Goal: Task Accomplishment & Management: Use online tool/utility

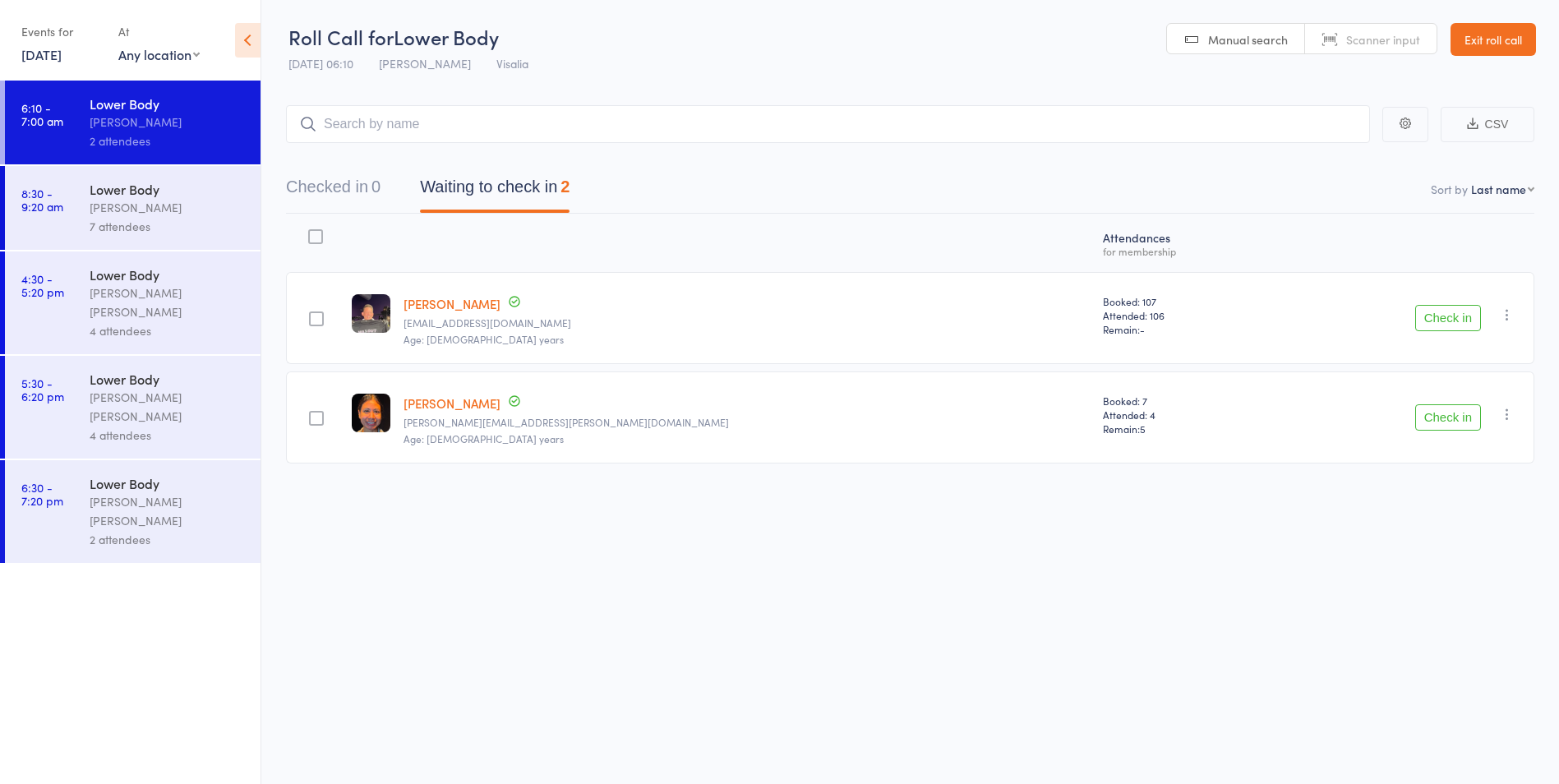
click at [1136, 564] on div "Roll Call for Lower Body [DATE] 06:10 [PERSON_NAME] Visalia Manual search Scann…" at bounding box center [780, 392] width 1559 height 784
click at [1462, 325] on button "Check in" at bounding box center [1447, 318] width 65 height 27
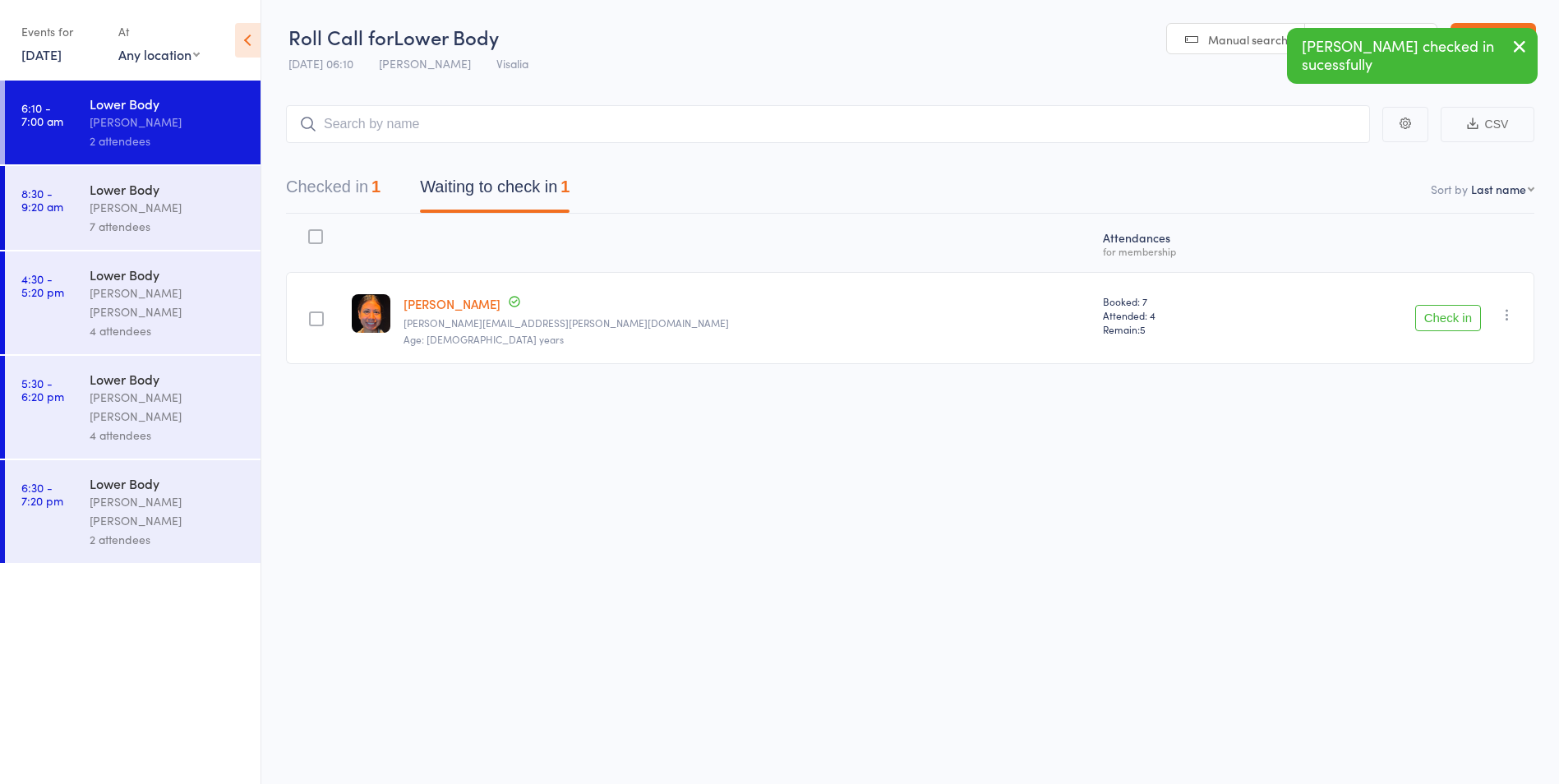
click at [1453, 321] on button "Check in" at bounding box center [1447, 318] width 65 height 27
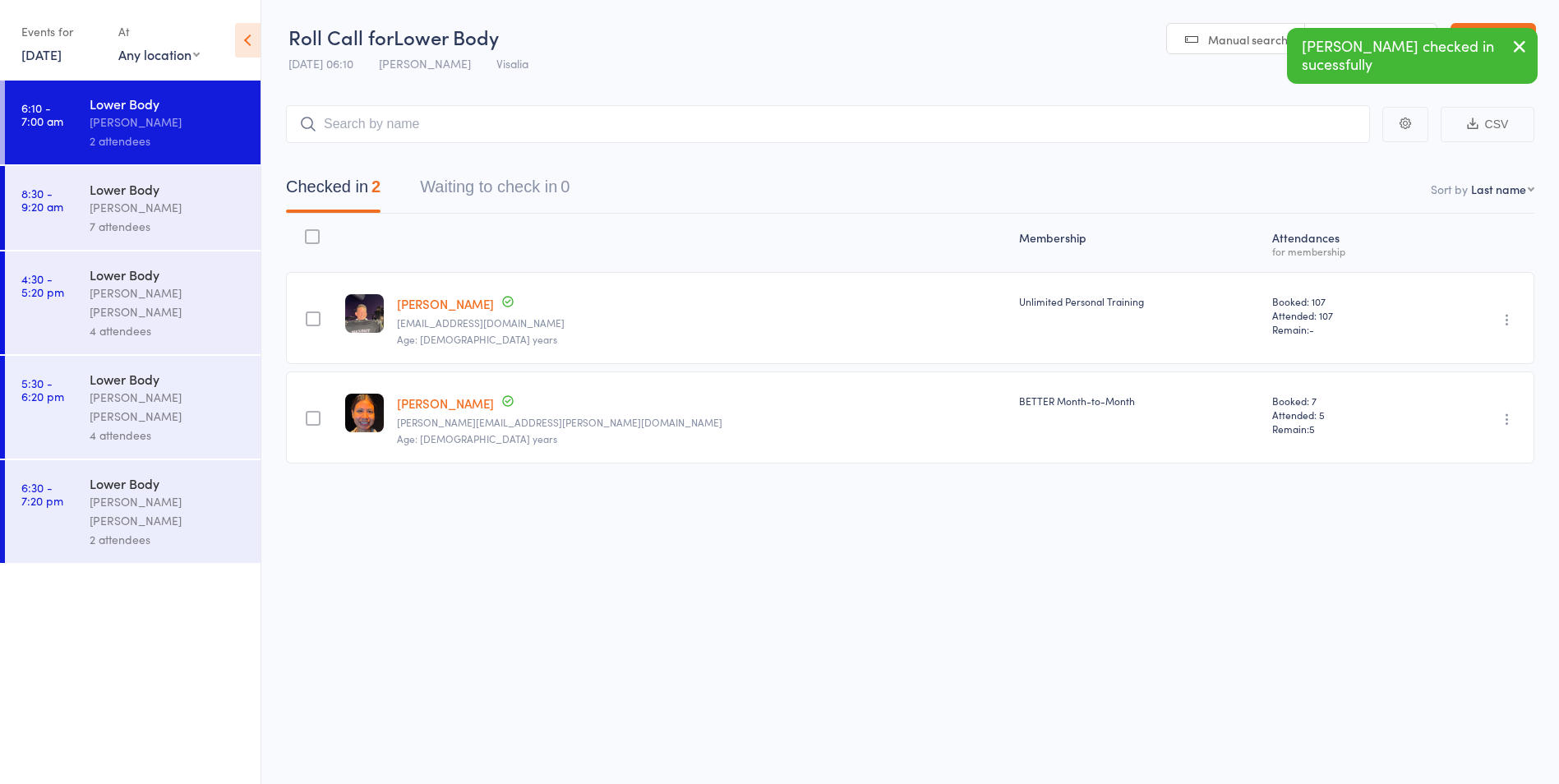
scroll to position [1, 0]
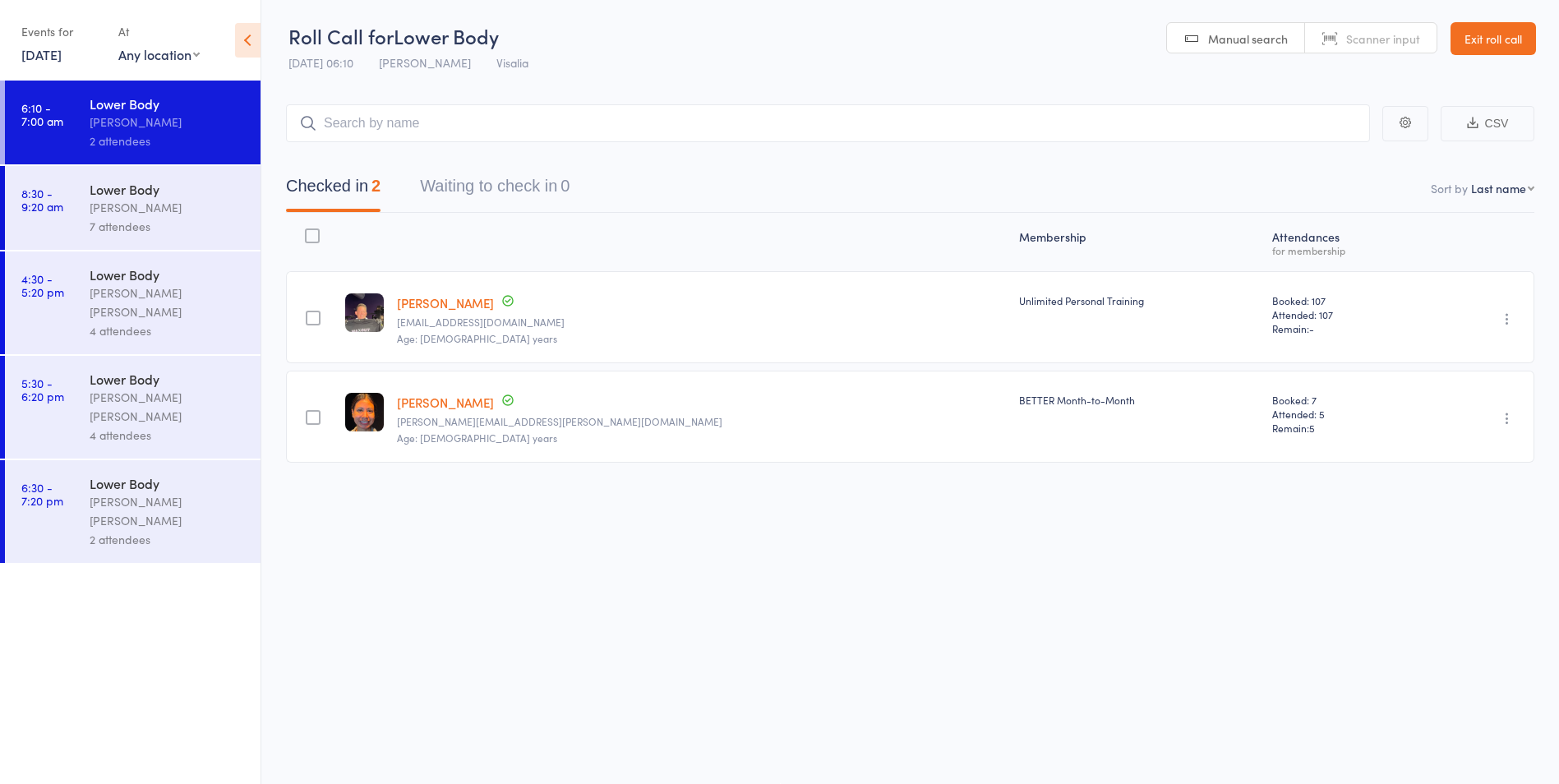
click at [62, 59] on link "[DATE]" at bounding box center [42, 54] width 41 height 18
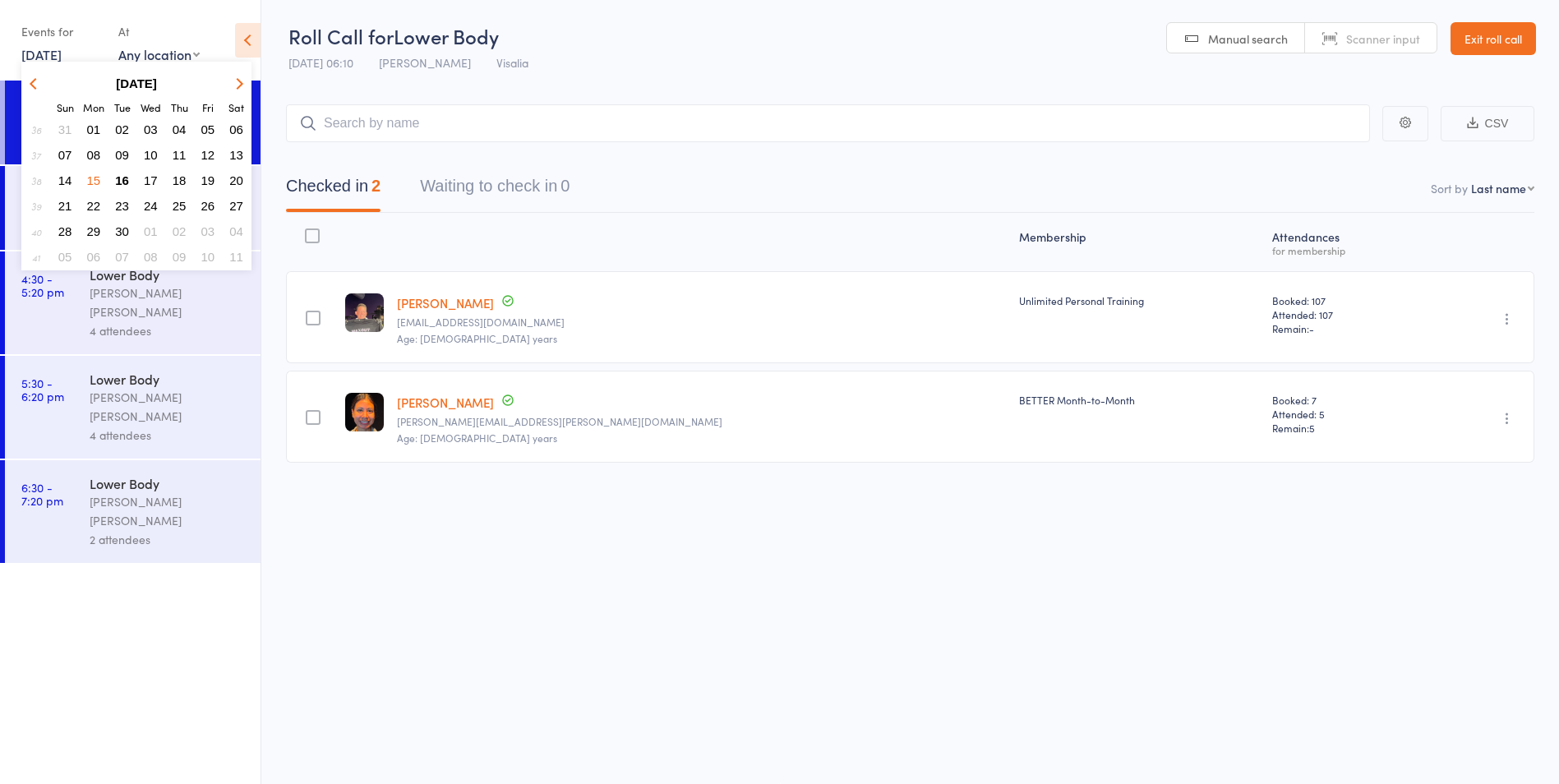
click at [155, 178] on span "17" at bounding box center [150, 180] width 14 height 14
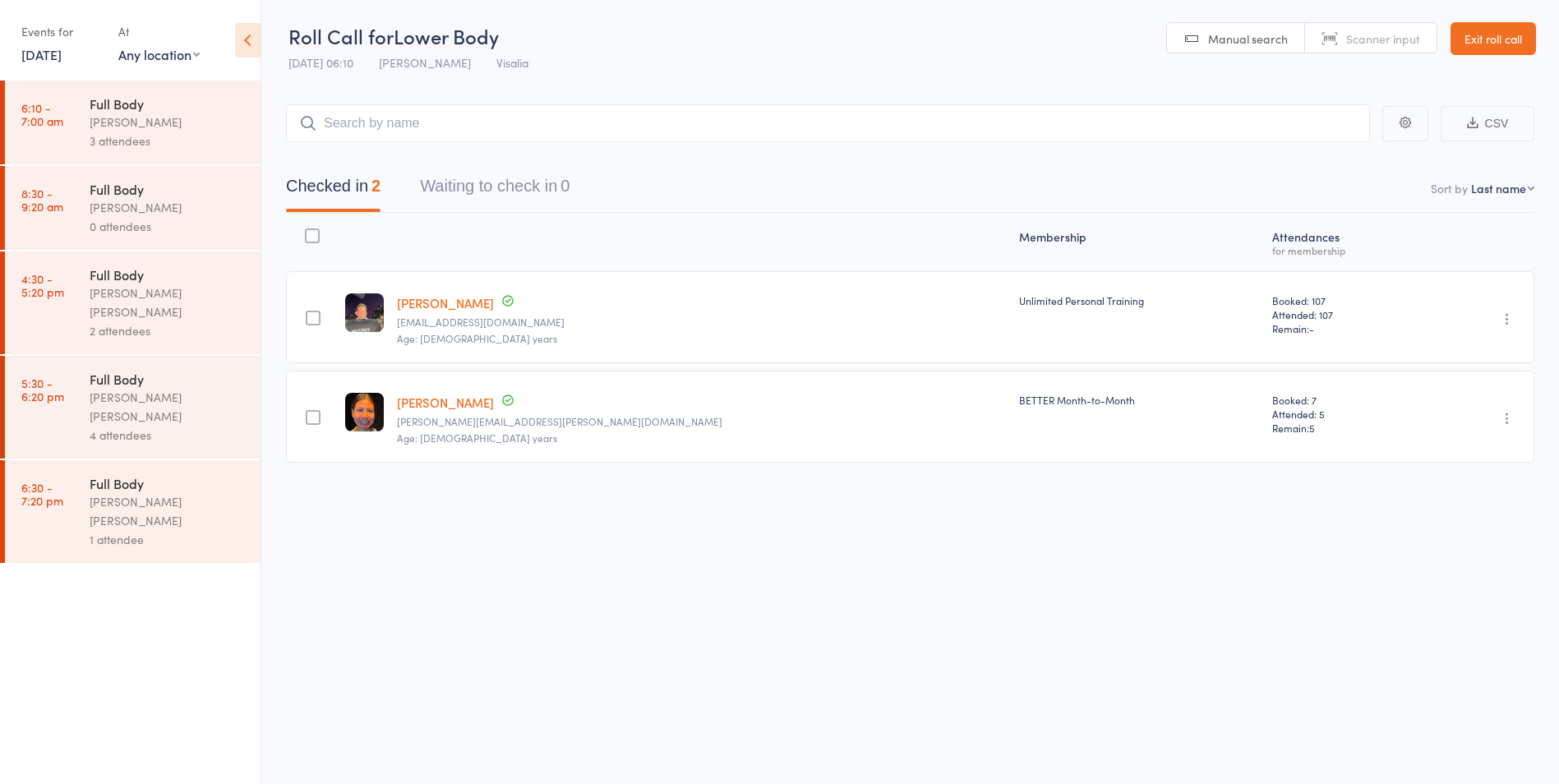
click at [157, 300] on div "[PERSON_NAME] [PERSON_NAME]" at bounding box center [168, 302] width 157 height 38
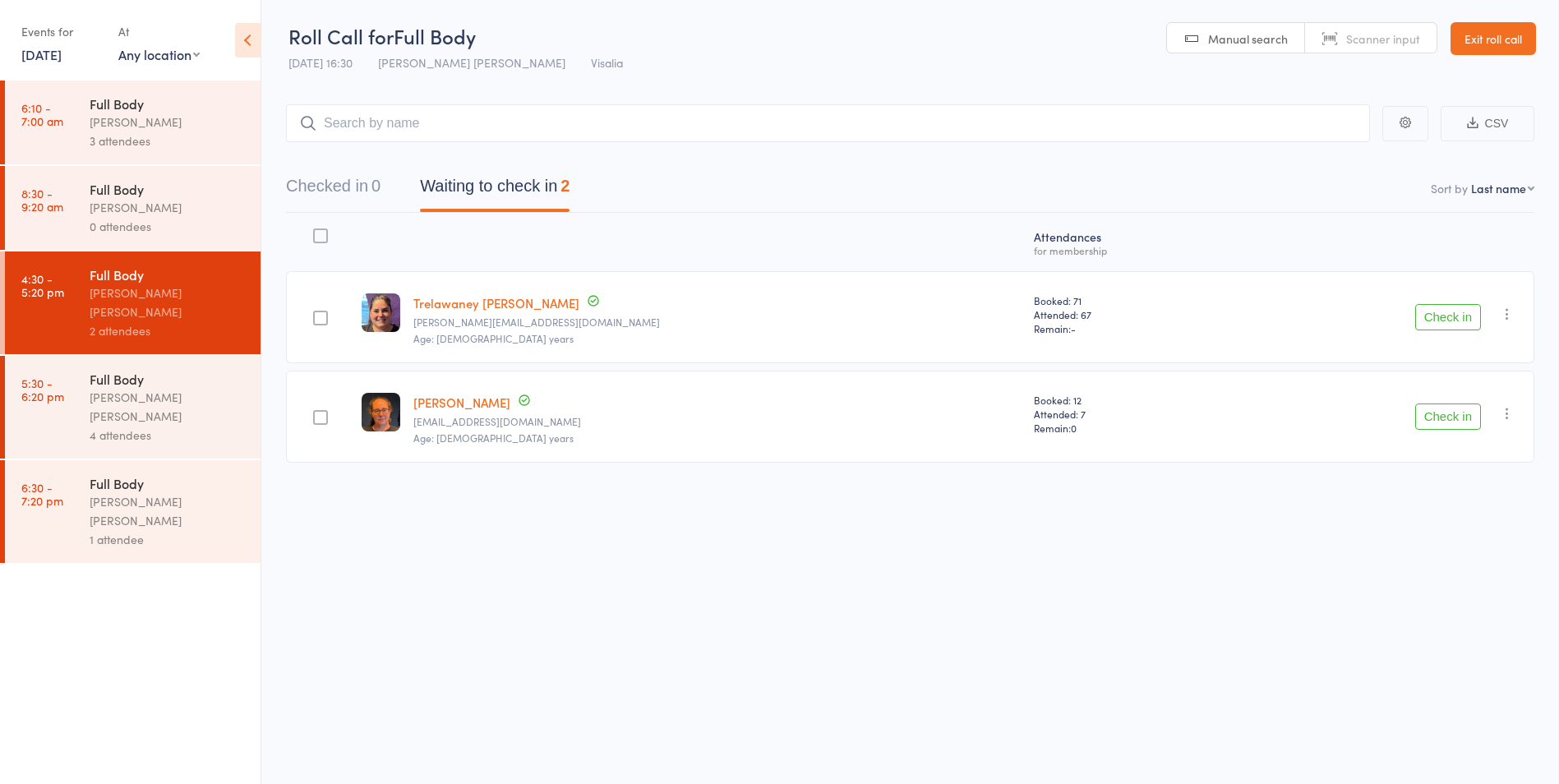
click at [163, 370] on div "Full Body" at bounding box center [168, 379] width 157 height 18
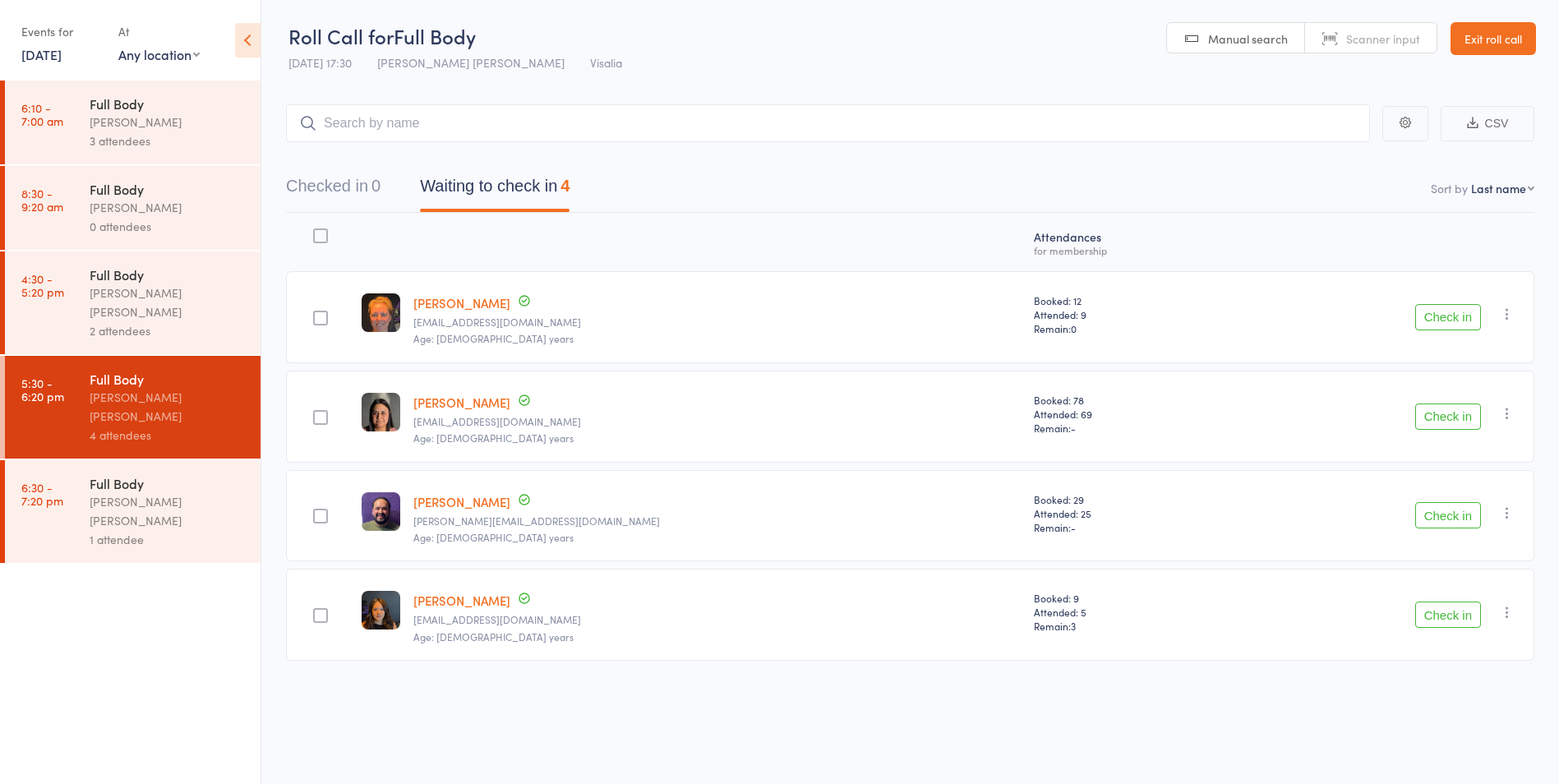
click at [153, 530] on div "1 attendee" at bounding box center [168, 540] width 157 height 18
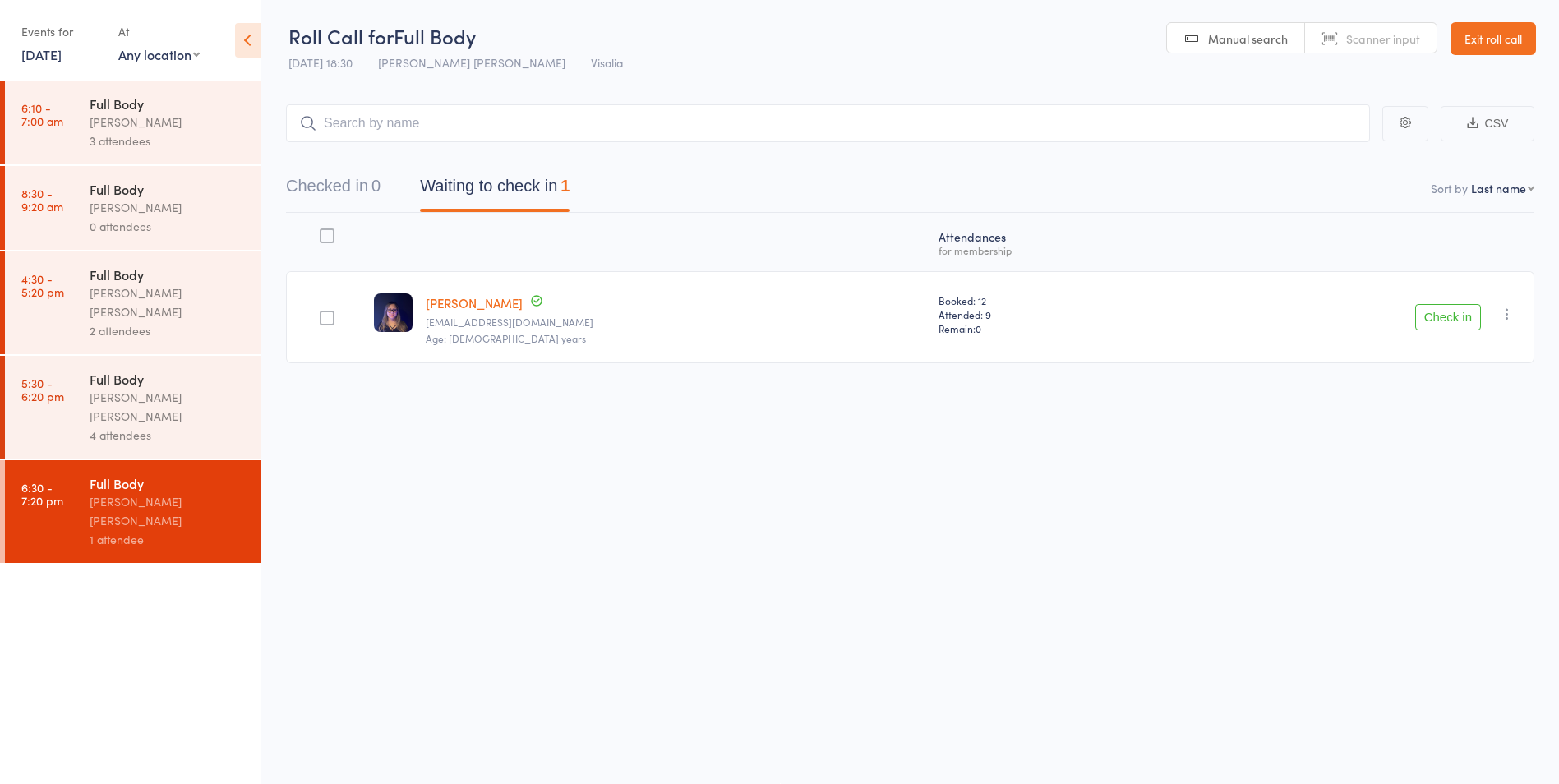
click at [34, 59] on link "[DATE]" at bounding box center [42, 54] width 41 height 18
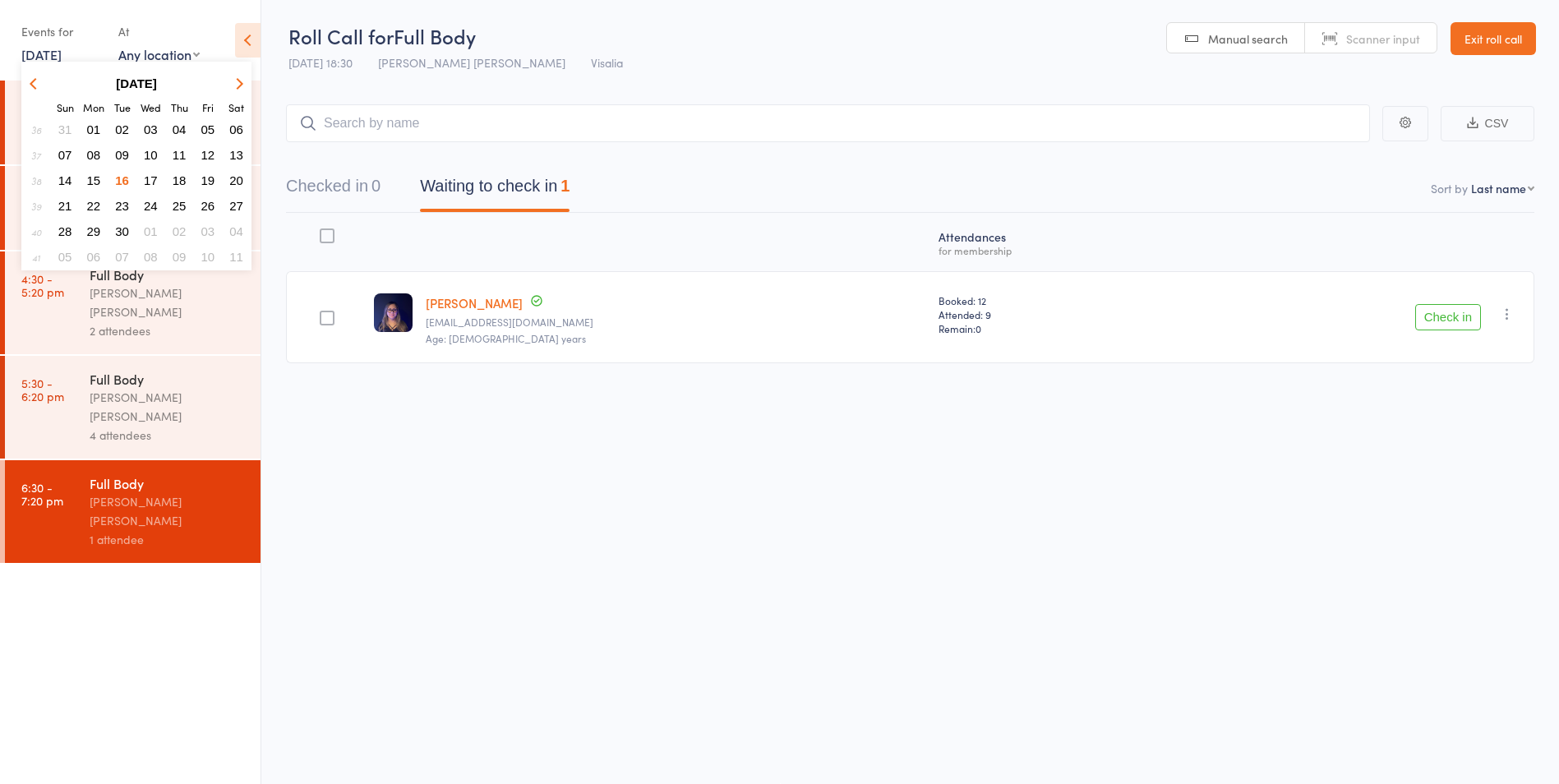
click at [173, 183] on span "18" at bounding box center [179, 180] width 14 height 14
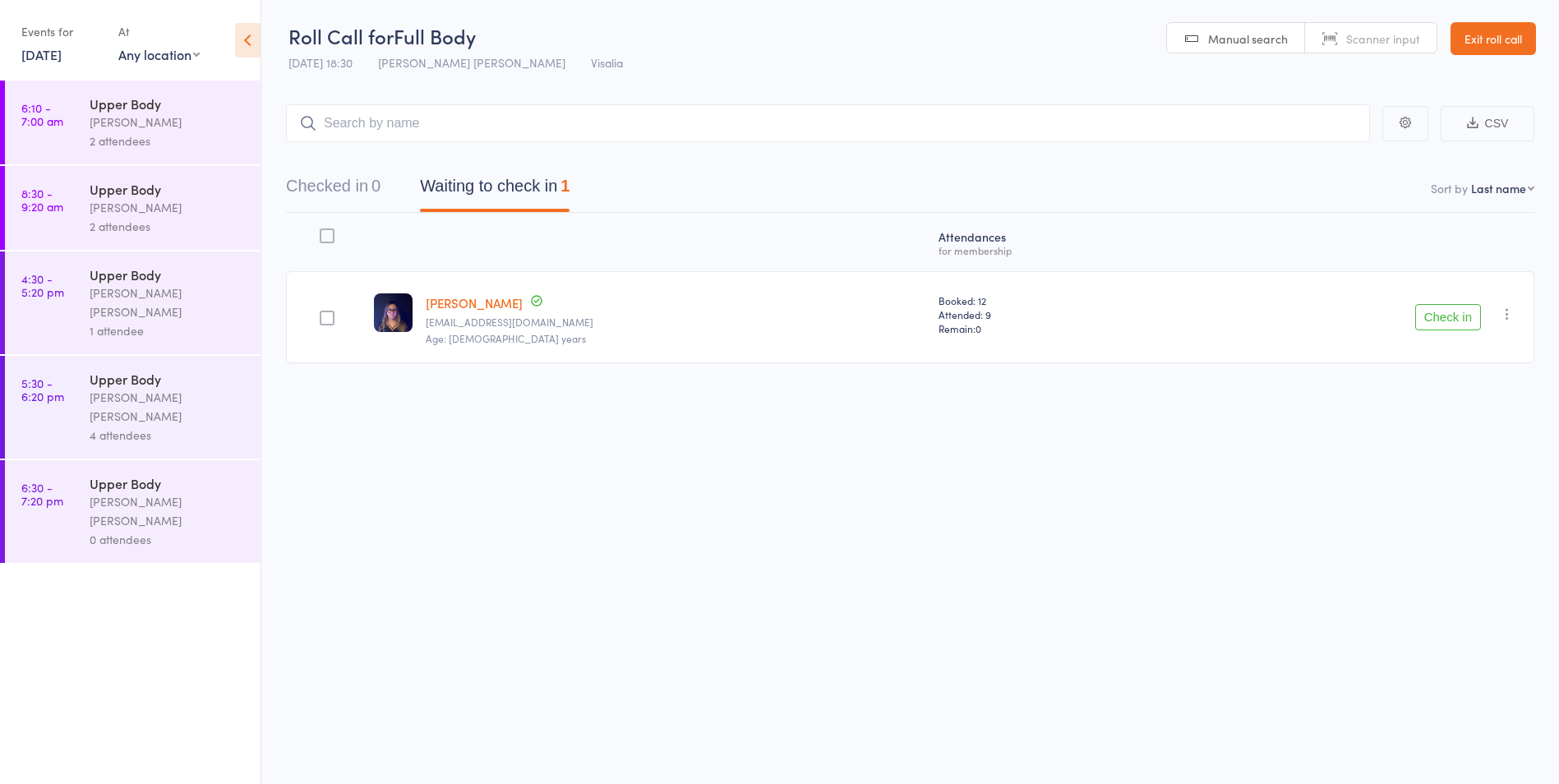
click at [137, 131] on div "[PERSON_NAME]" at bounding box center [168, 122] width 157 height 18
